Goal: Task Accomplishment & Management: Complete application form

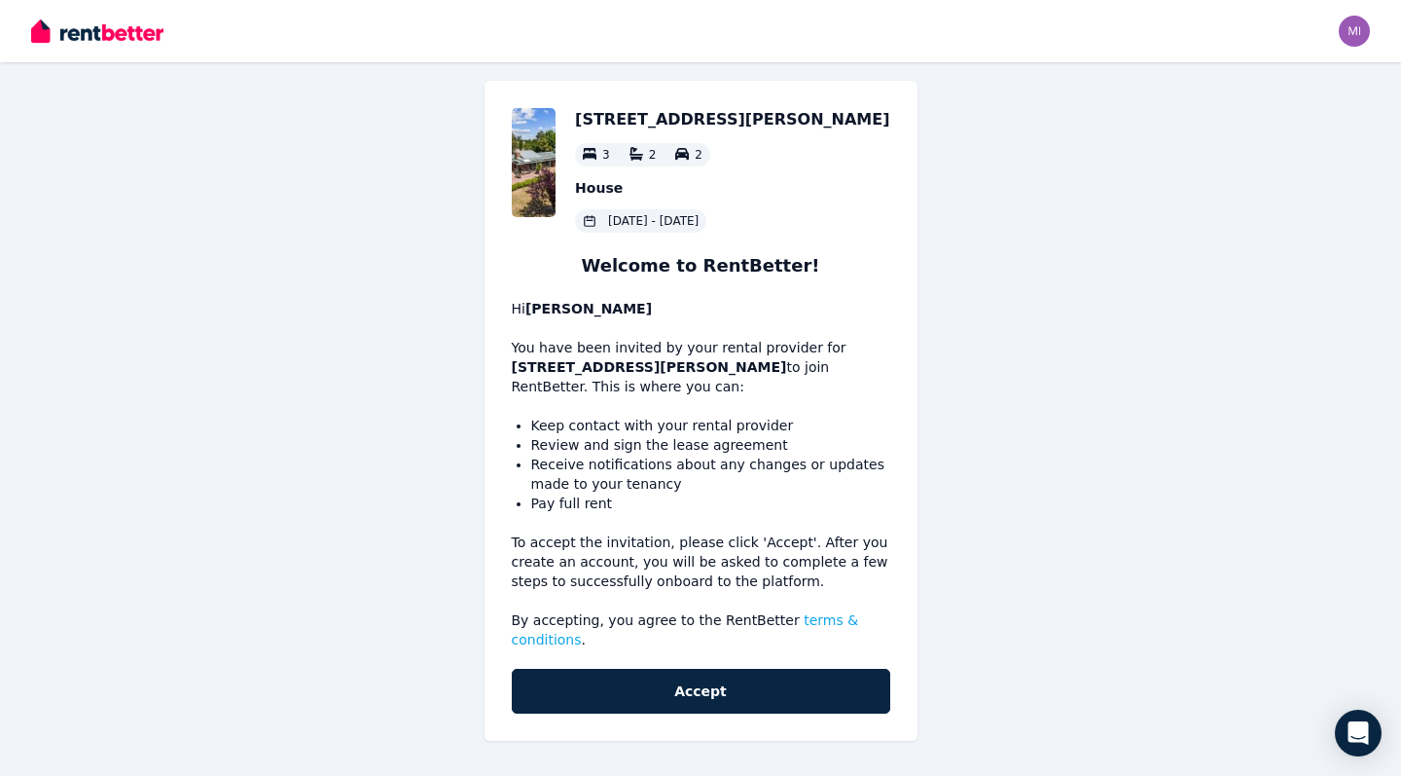
scroll to position [13, 0]
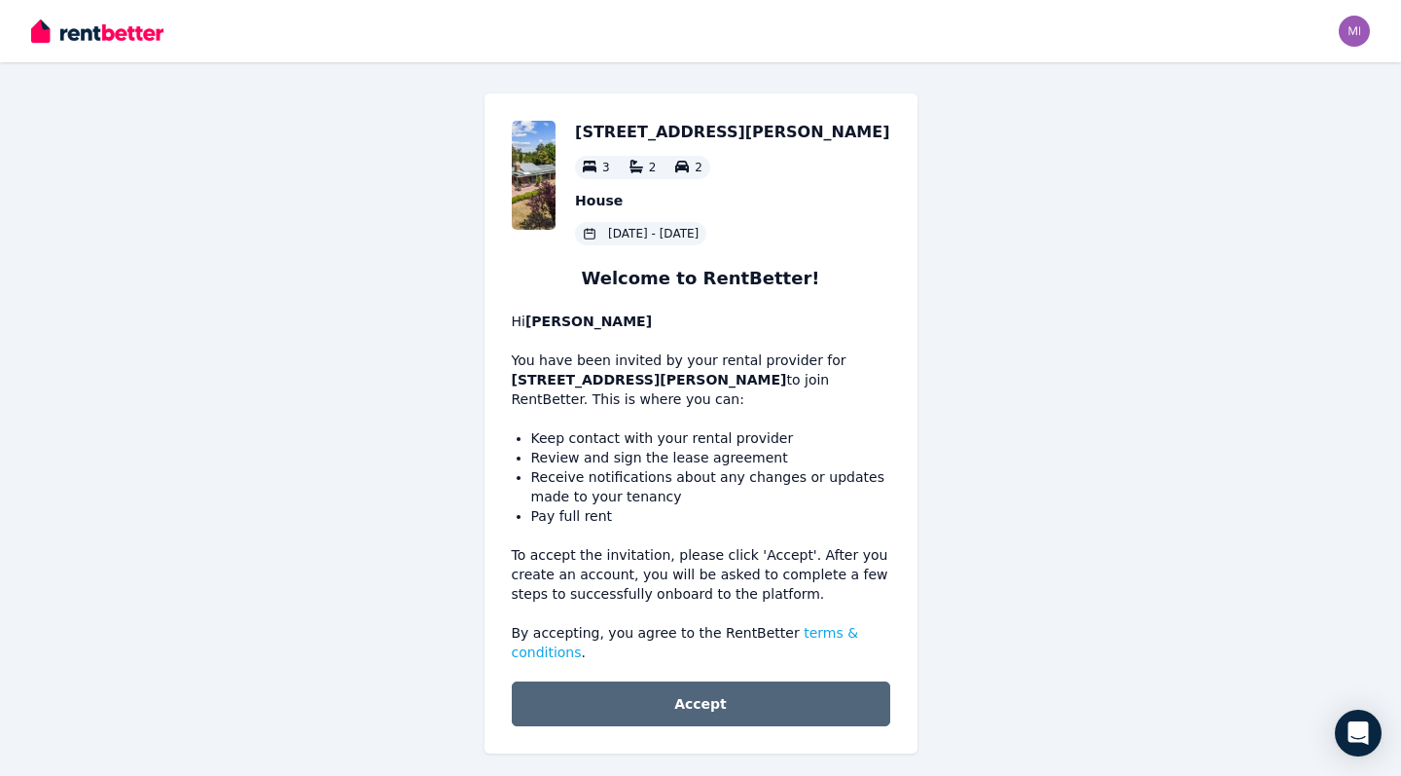
click at [699, 703] on button "Accept" at bounding box center [701, 703] width 379 height 45
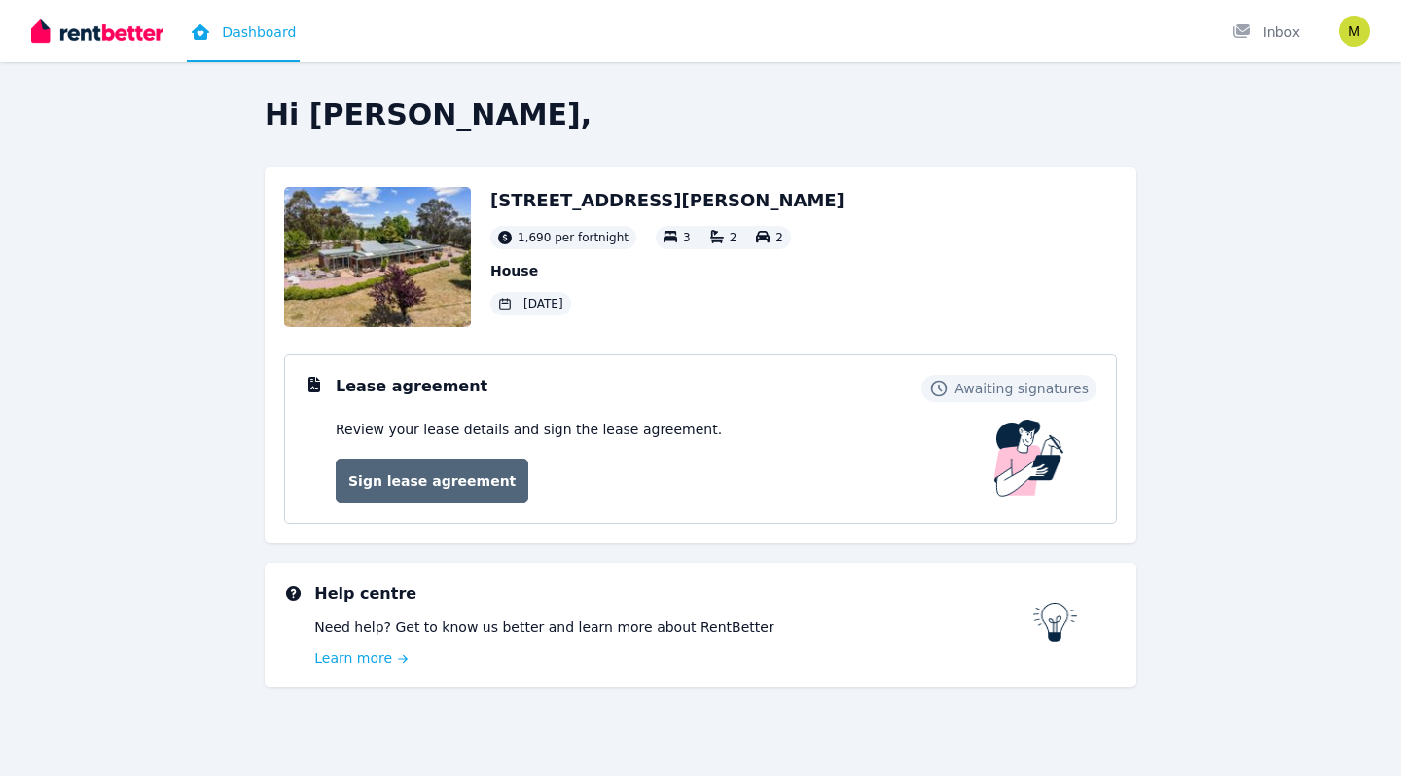
click at [448, 477] on link "Sign lease agreement" at bounding box center [432, 480] width 193 height 45
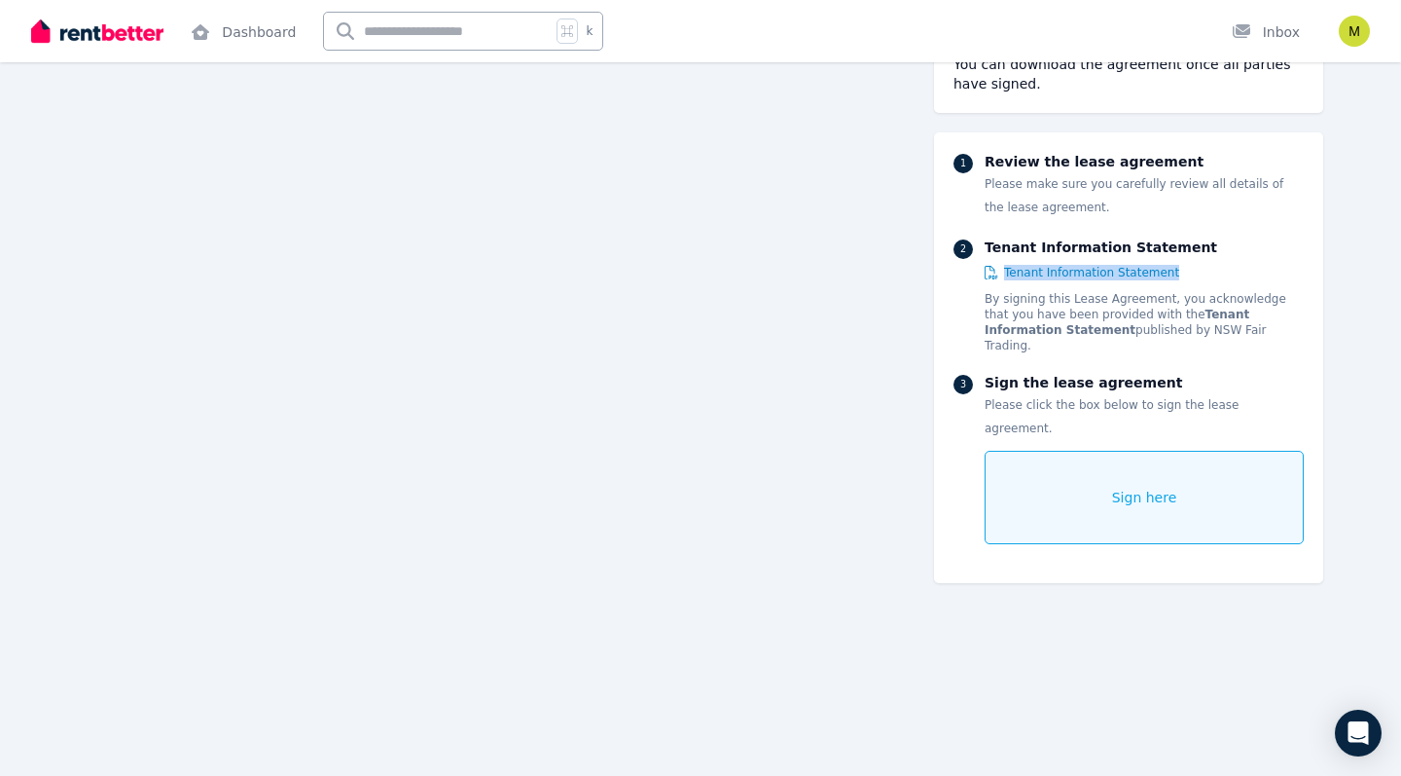
scroll to position [6055, 0]
click at [1130, 488] on span "Sign here" at bounding box center [1144, 497] width 65 height 19
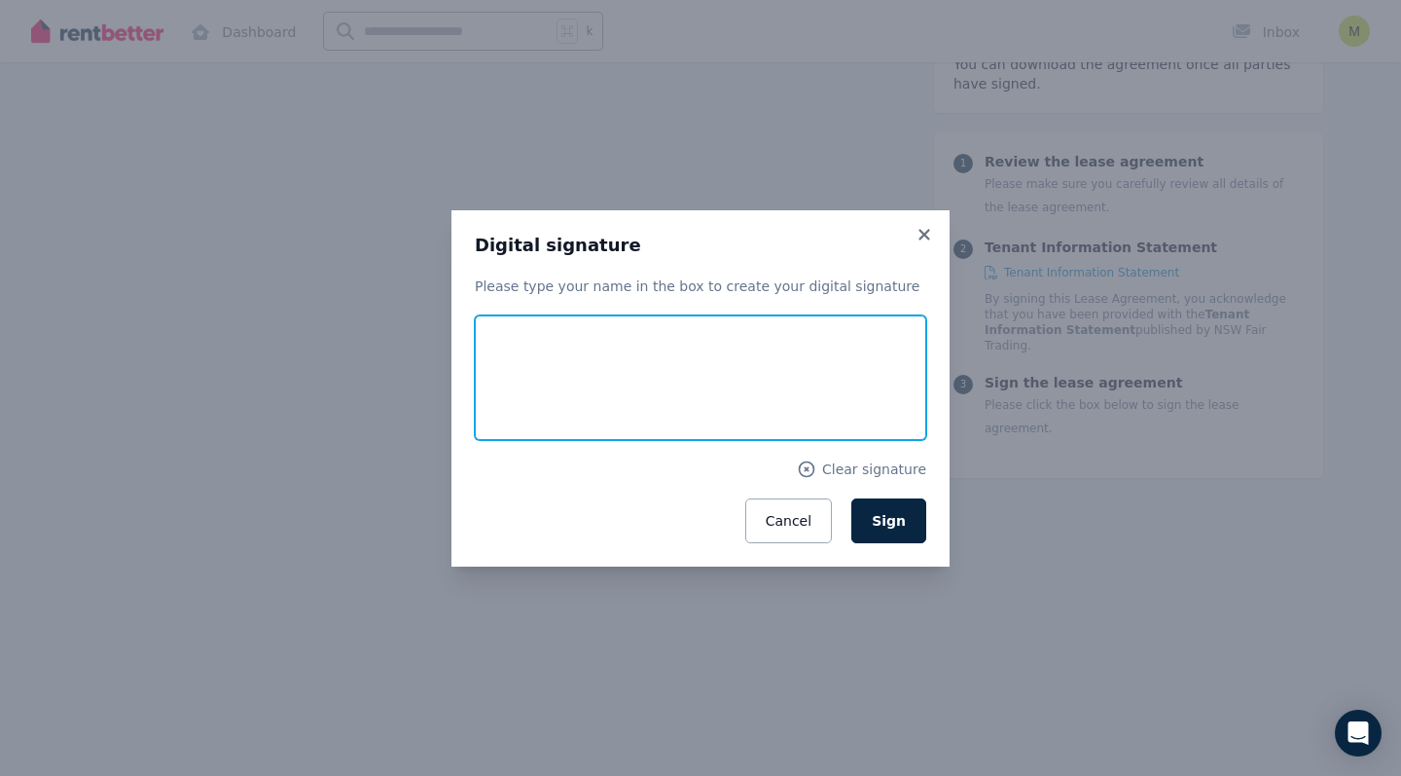
click at [649, 389] on input "text" at bounding box center [701, 377] width 452 height 125
type input "**********"
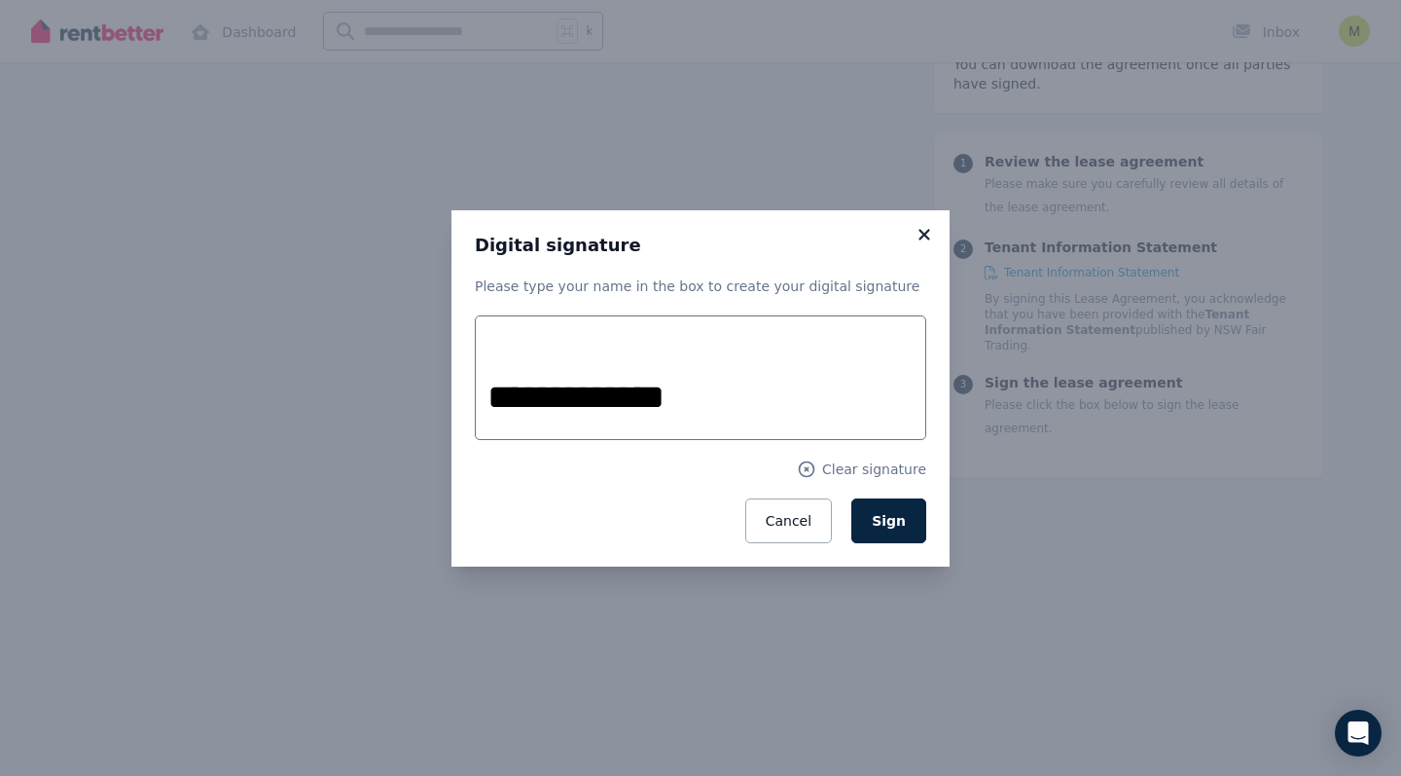
click at [922, 229] on icon at bounding box center [924, 235] width 19 height 18
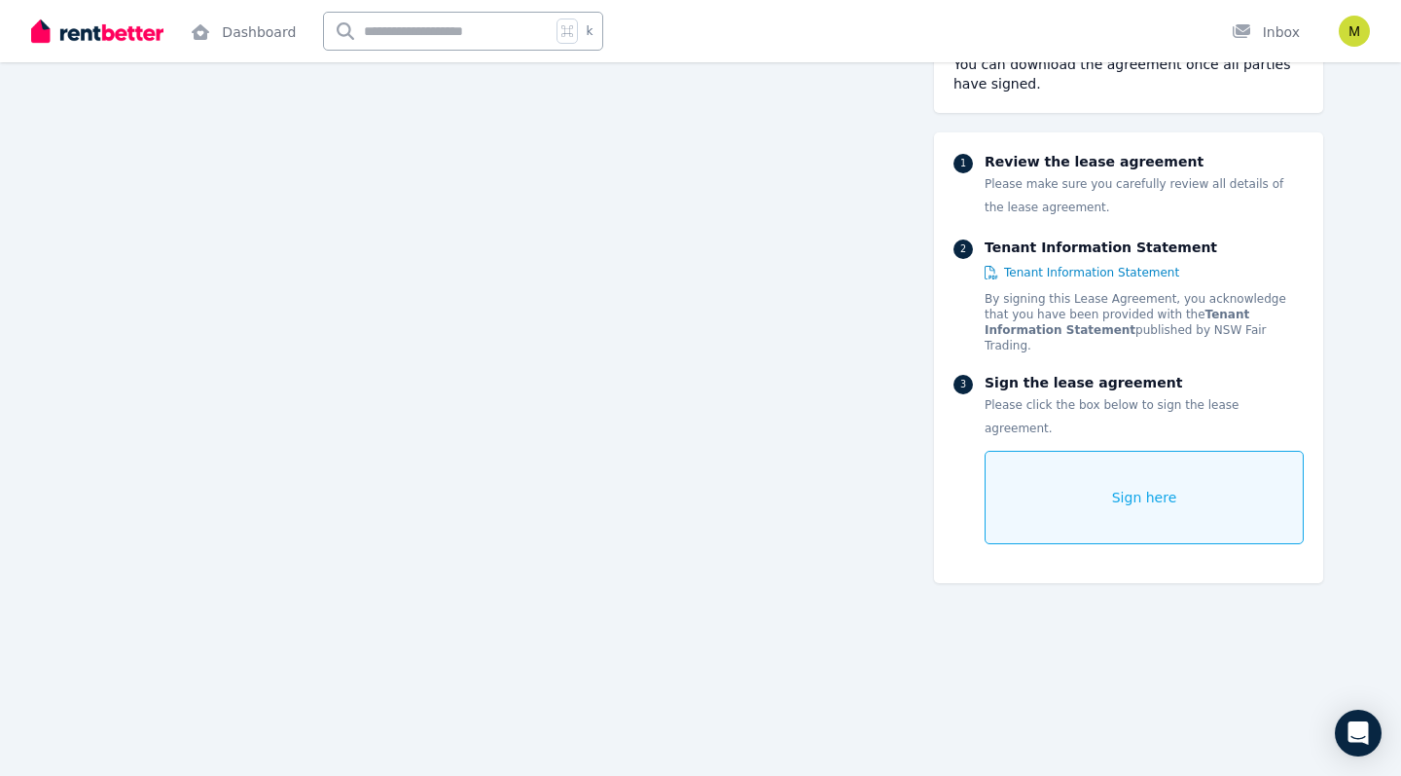
scroll to position [12280, 0]
